Goal: Transaction & Acquisition: Purchase product/service

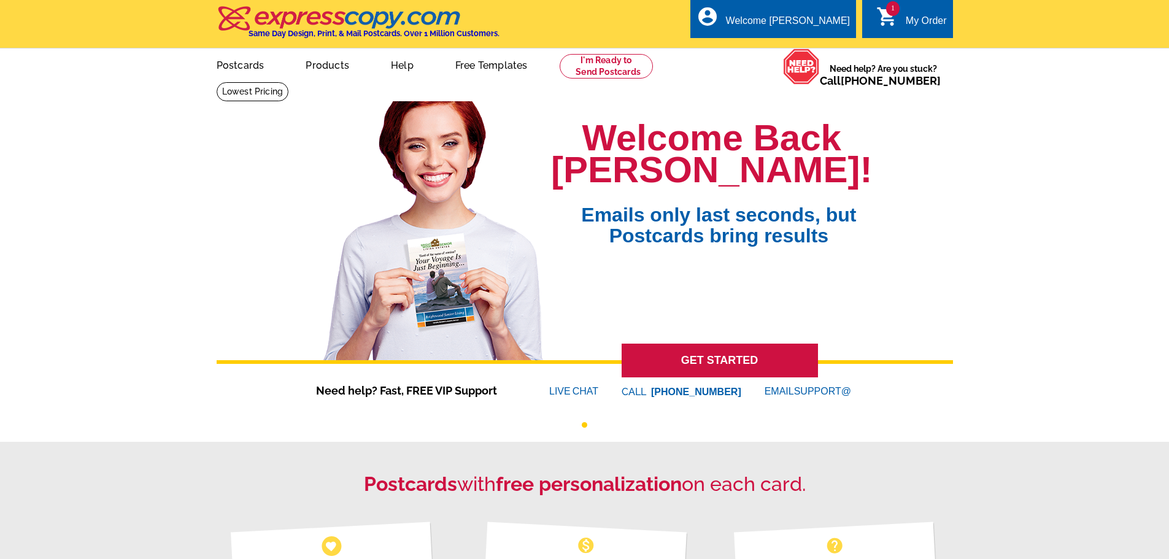
click at [928, 12] on div "1 shopping_cart My Order" at bounding box center [907, 18] width 90 height 39
click at [883, 20] on icon "shopping_cart" at bounding box center [888, 17] width 22 height 22
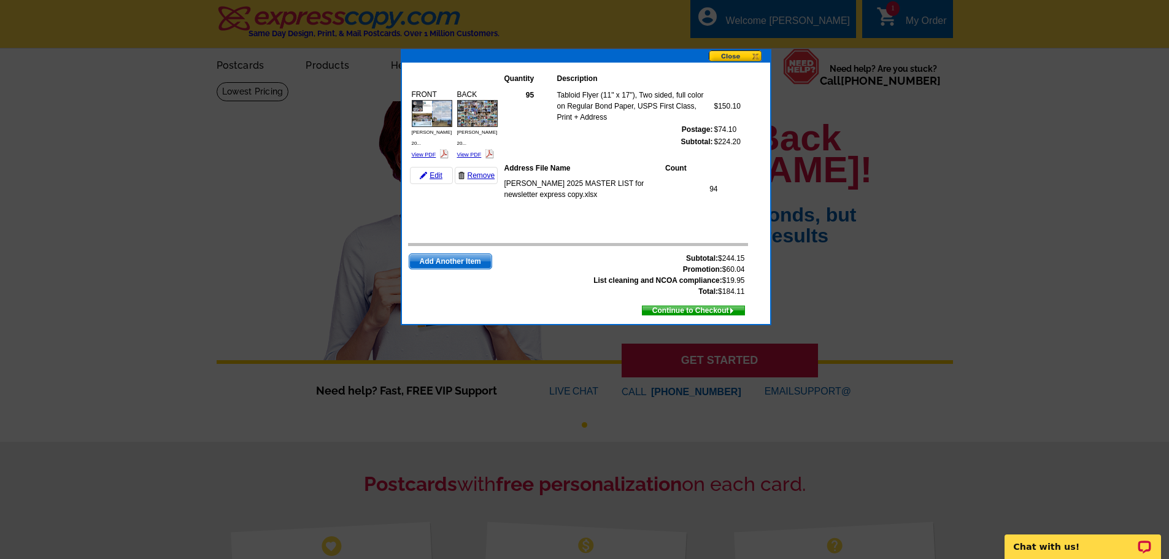
click at [695, 306] on span "Continue to Checkout" at bounding box center [694, 311] width 102 height 14
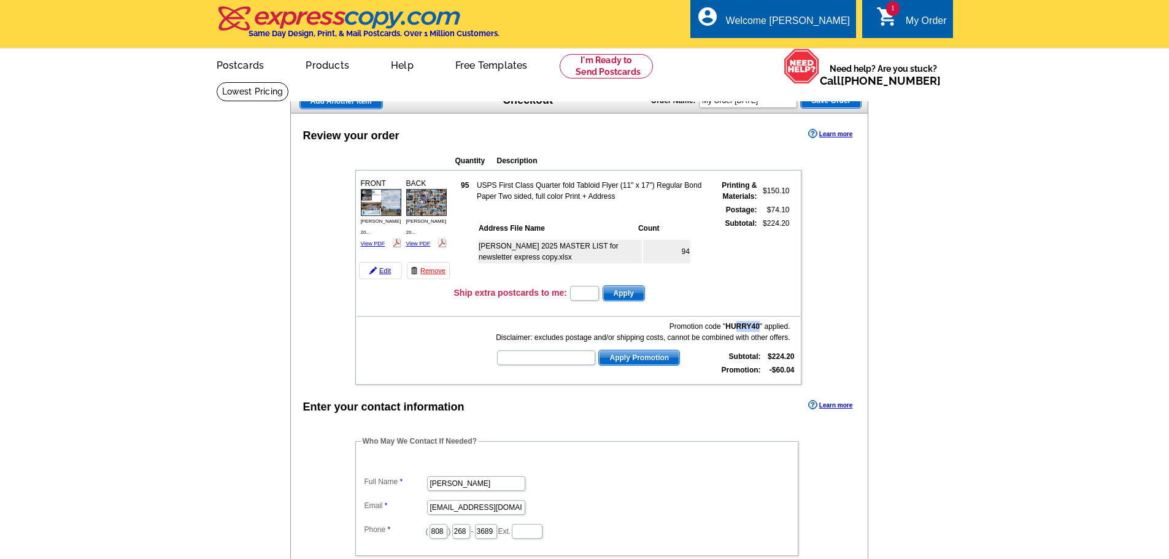
click at [735, 327] on div "Promotion code " HURRY40 " applied. Disclaimer: excludes postage and/or shippin…" at bounding box center [643, 332] width 294 height 22
drag, startPoint x: 724, startPoint y: 327, endPoint x: 763, endPoint y: 328, distance: 39.3
click at [763, 328] on div "Promotion code " HURRY40 " applied. Disclaimer: excludes postage and/or shippin…" at bounding box center [643, 332] width 294 height 22
copy div "" HURRY40 ""
click at [427, 274] on link "Remove" at bounding box center [428, 270] width 43 height 17
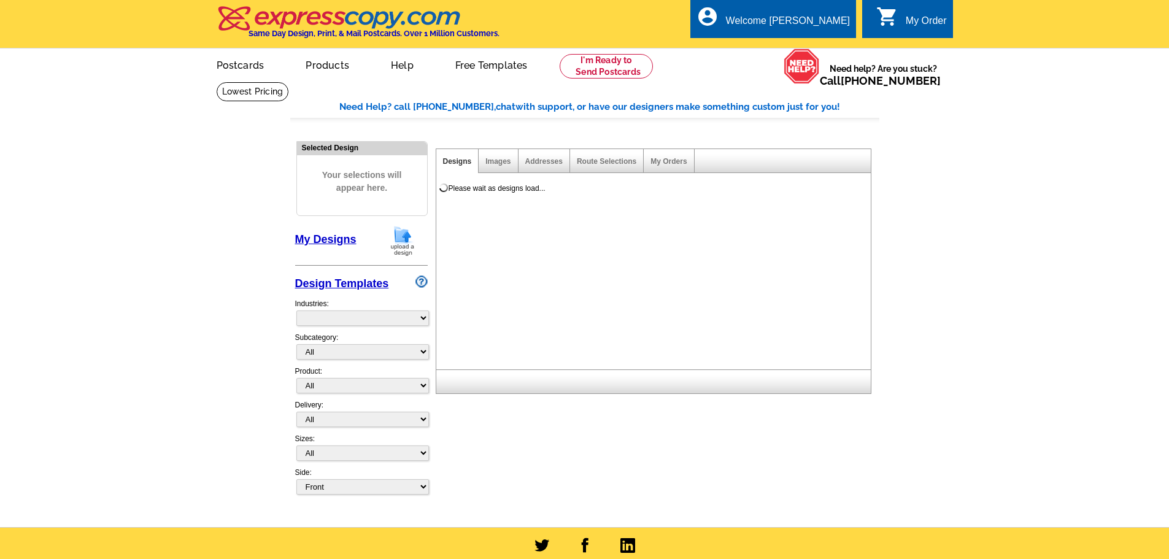
select select "785"
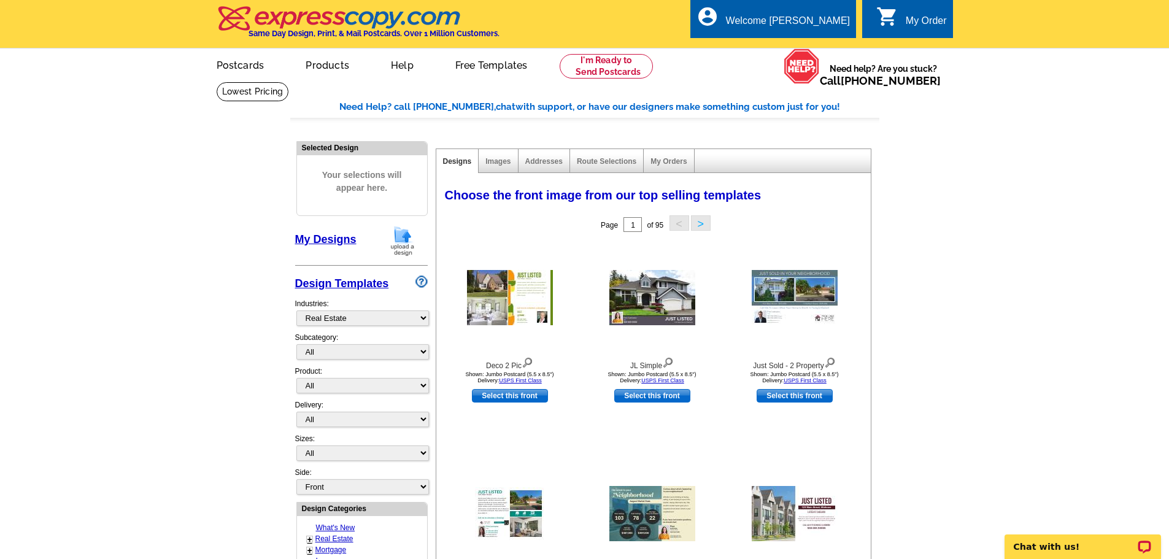
click at [405, 247] on img at bounding box center [403, 240] width 32 height 31
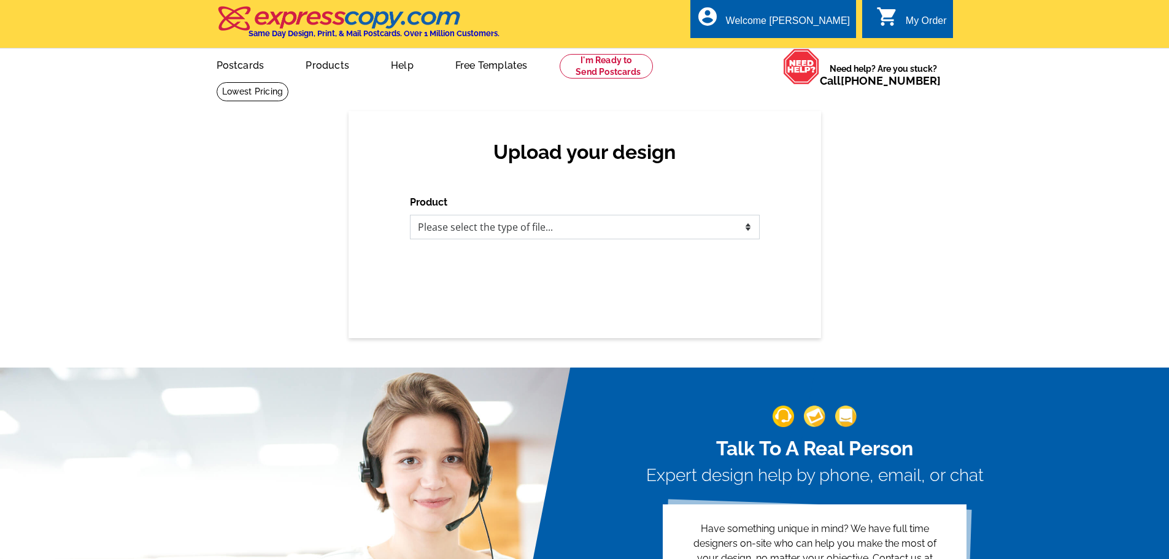
click at [522, 228] on select "Please select the type of file... Postcards Business Cards Letters and flyers G…" at bounding box center [585, 227] width 350 height 25
select select "2"
click at [410, 215] on select "Please select the type of file... Postcards Business Cards Letters and flyers G…" at bounding box center [585, 227] width 350 height 25
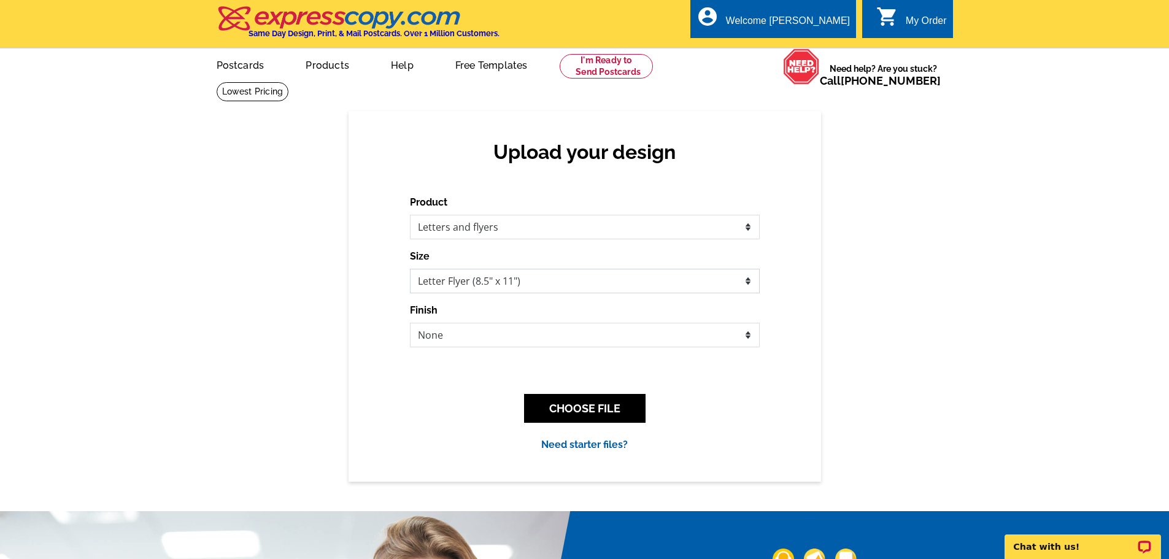
click at [532, 279] on select "Letter Flyer (8.5" x 11") Tabloid Flyer (11" x 17")" at bounding box center [585, 281] width 350 height 25
select select "8"
click at [410, 269] on select "Letter Flyer (8.5" x 11") Tabloid Flyer (11" x 17")" at bounding box center [585, 281] width 350 height 25
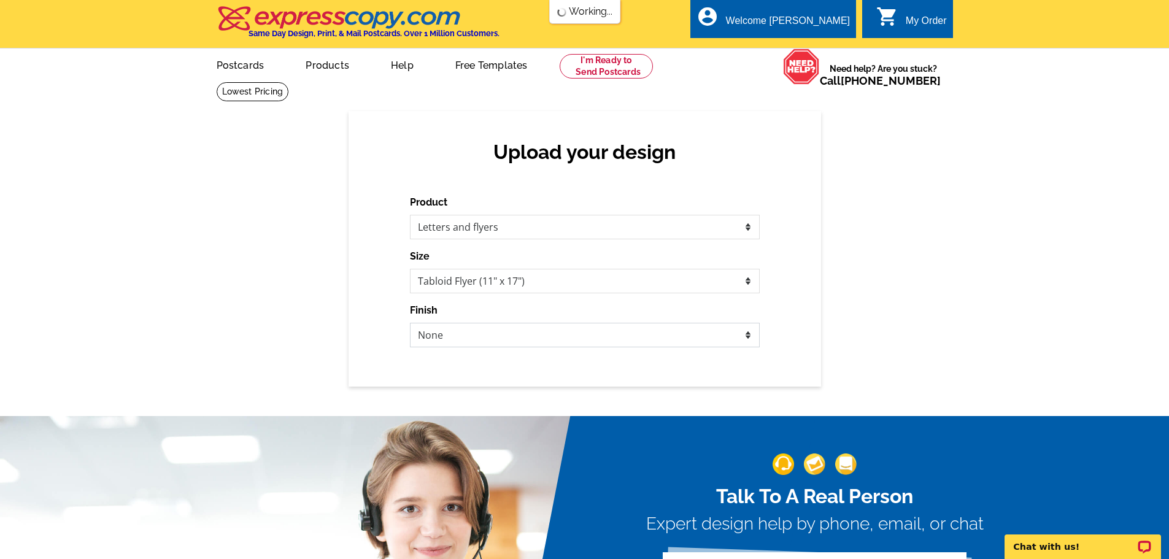
click at [497, 335] on select "None Envelope Mailer Bi-fold Mailer Tri-fold Mailer" at bounding box center [585, 335] width 350 height 25
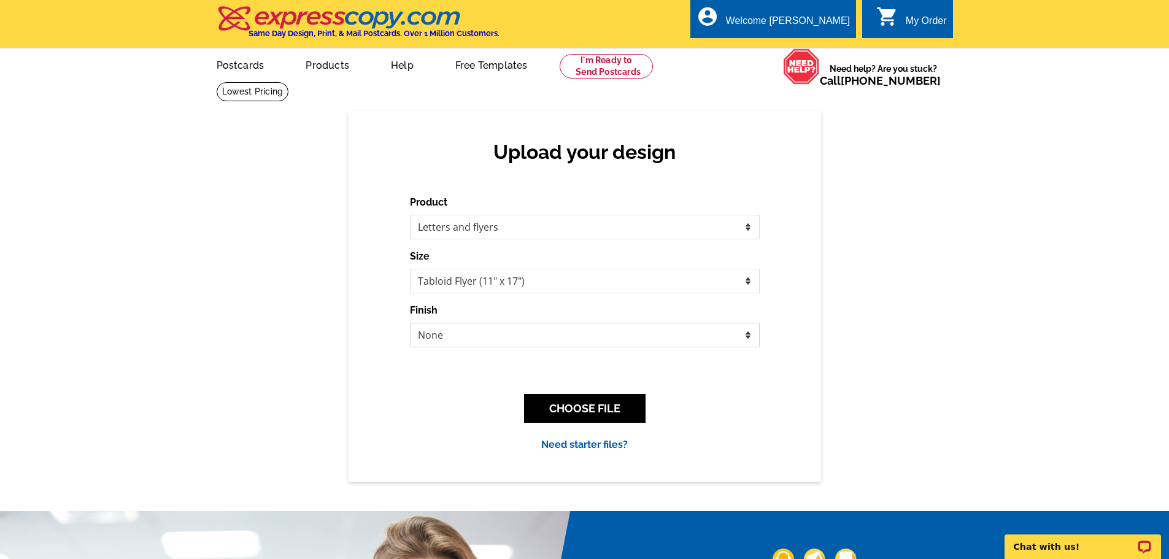
select select "10"
click at [410, 324] on select "None Bi-fold Mailer Quarter fold" at bounding box center [585, 335] width 350 height 25
click at [595, 413] on button "CHOOSE FILE" at bounding box center [585, 408] width 122 height 29
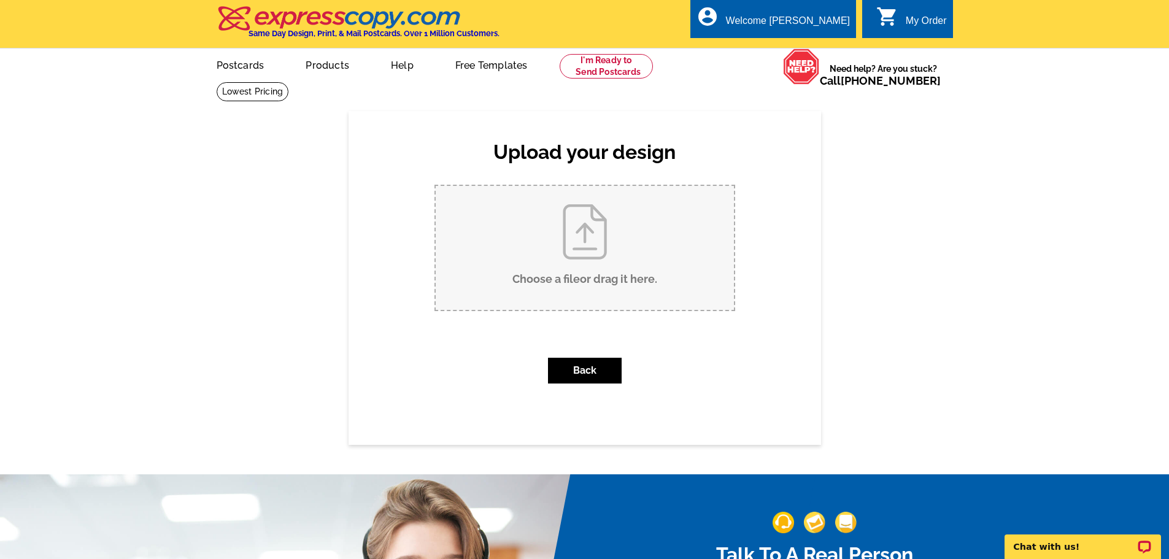
click at [597, 266] on input "Choose a file or drag it here ." at bounding box center [585, 248] width 298 height 124
type input "C:\fakepath\chung kapoi 2025 thank you newsletter tabloid bld.pdf"
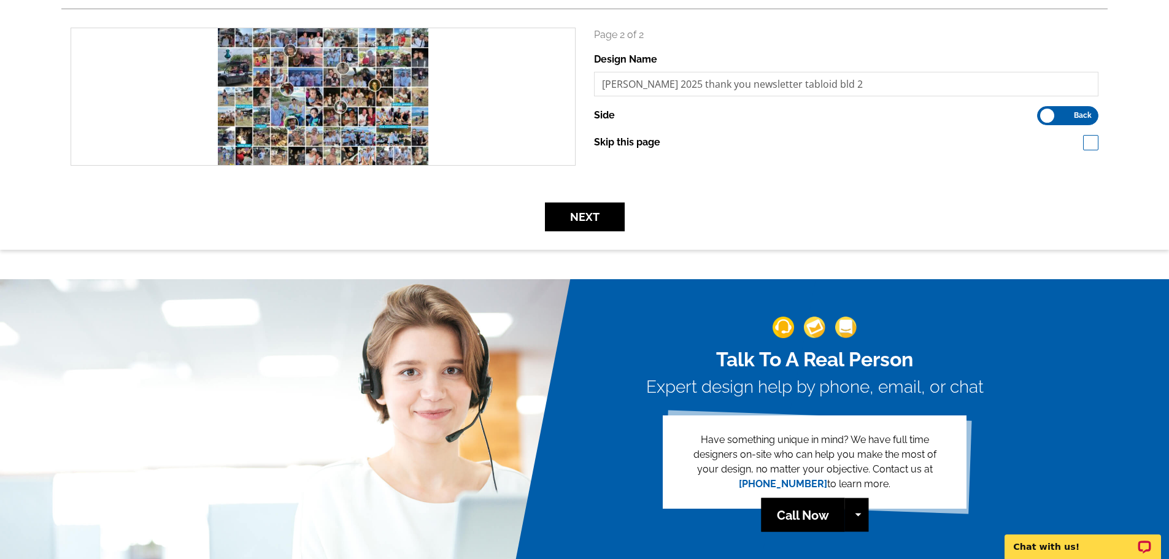
scroll to position [368, 0]
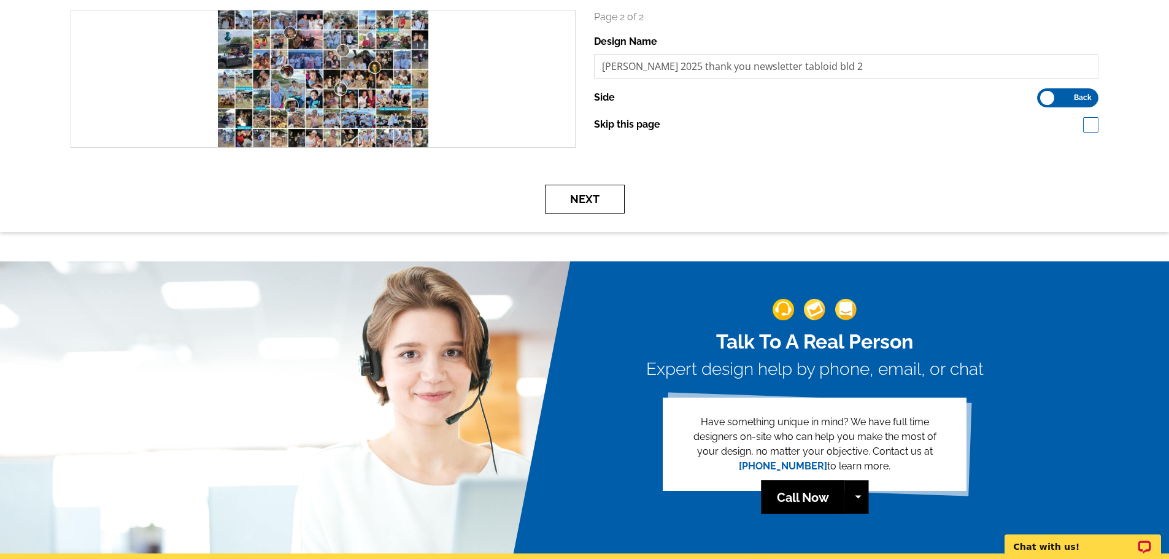
click at [580, 203] on button "Next" at bounding box center [585, 199] width 80 height 29
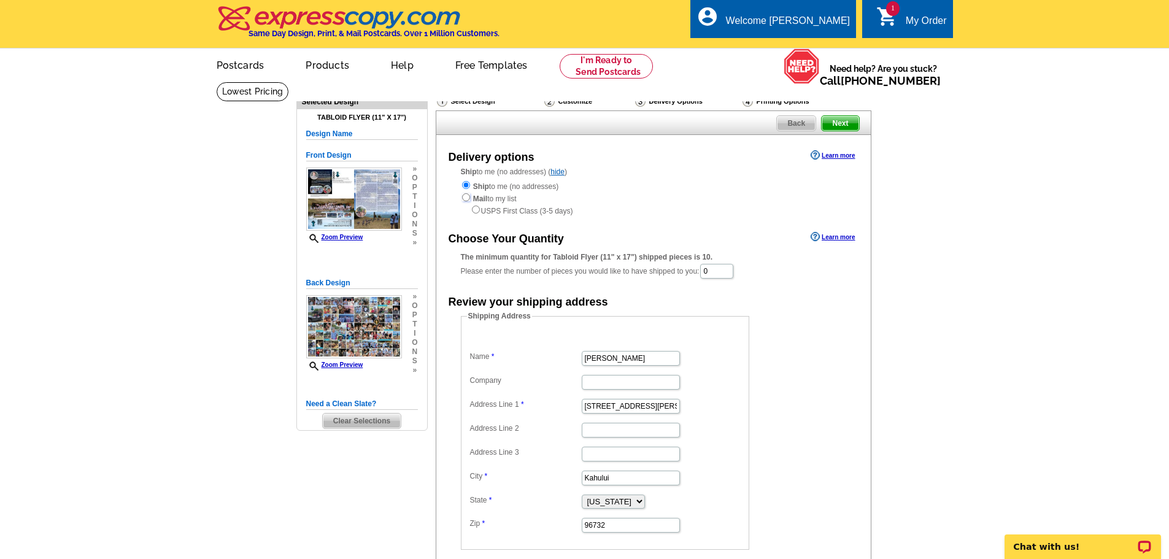
click at [465, 198] on input "radio" at bounding box center [466, 197] width 8 height 8
radio input "true"
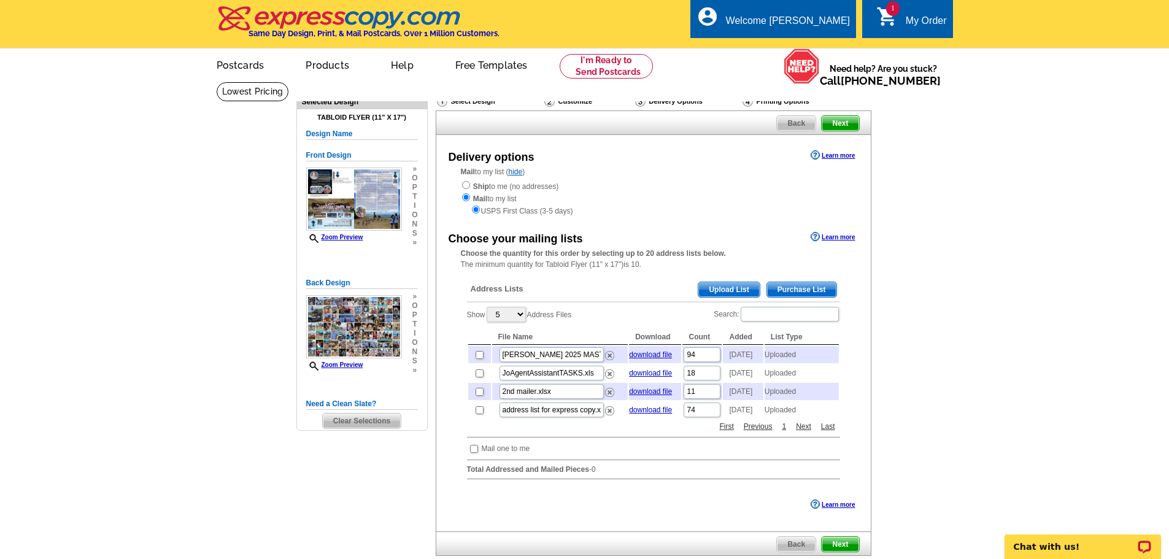
click at [727, 290] on span "Upload List" at bounding box center [729, 289] width 61 height 15
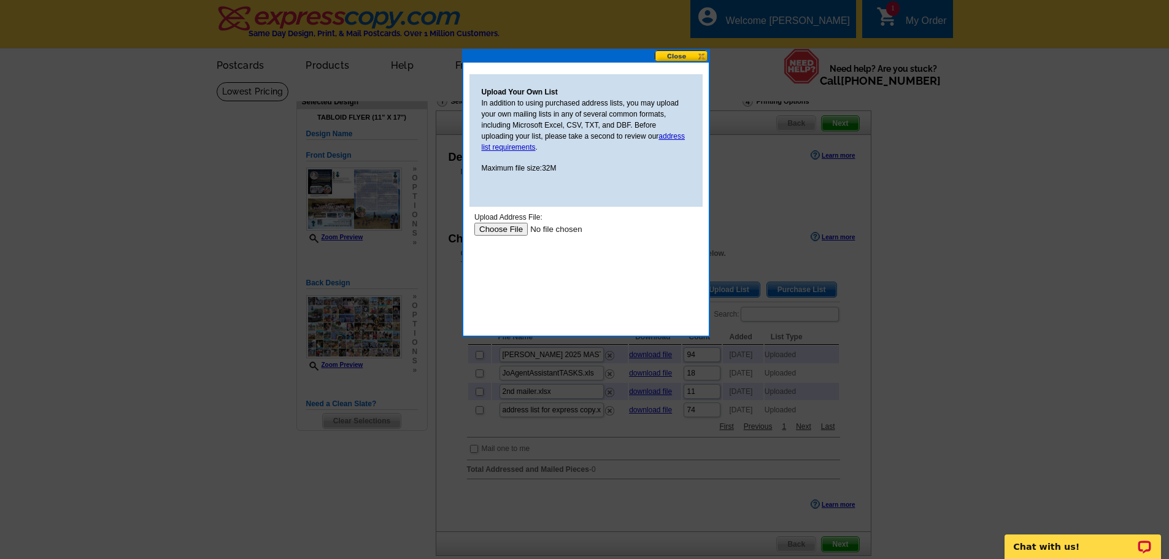
click at [495, 225] on input "file" at bounding box center [551, 229] width 155 height 13
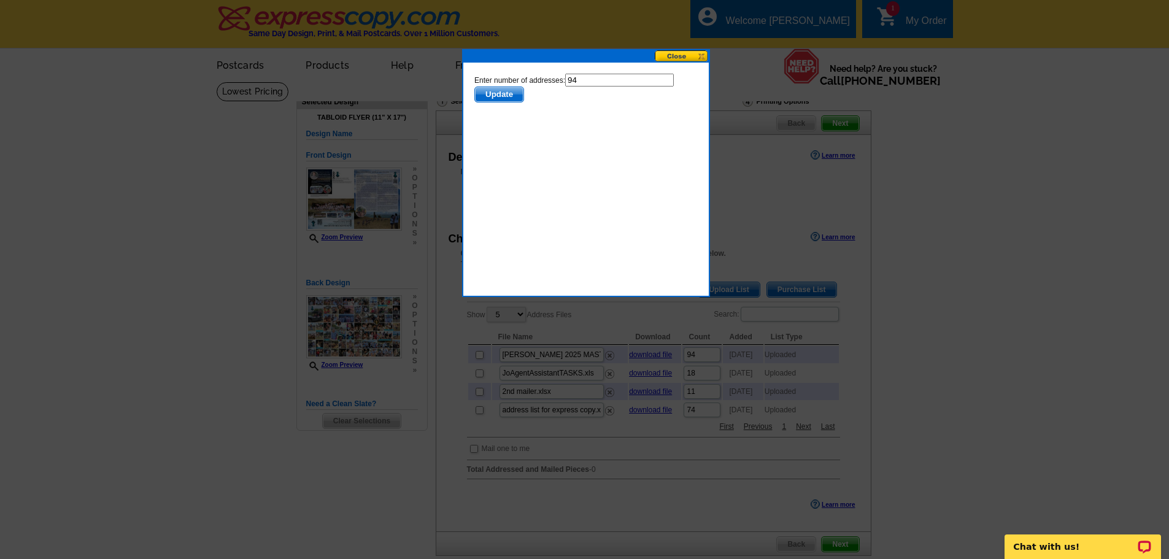
click at [504, 93] on span "Update" at bounding box center [499, 94] width 48 height 15
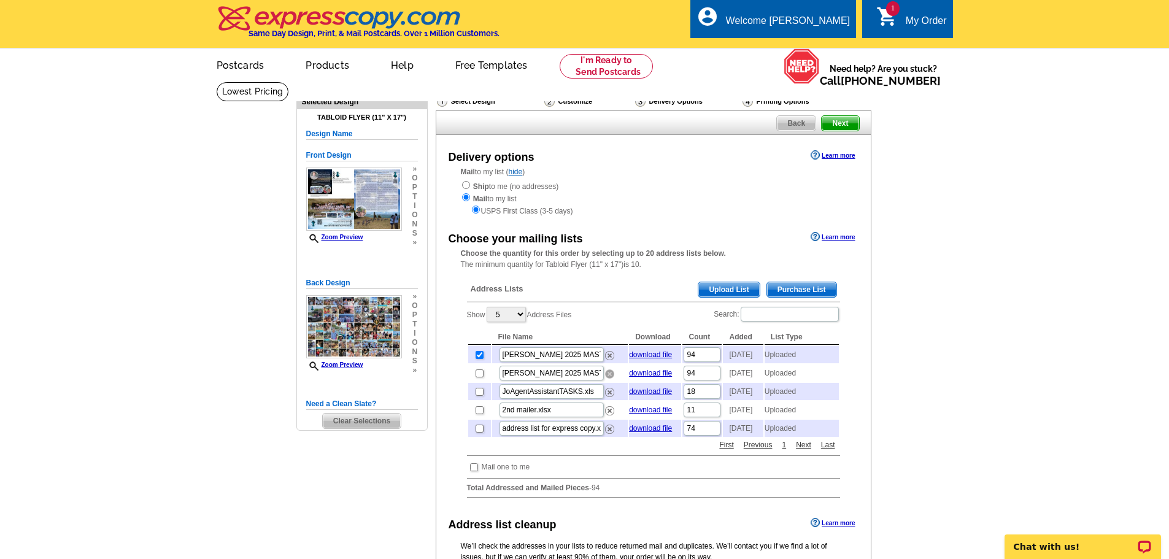
click at [609, 379] on img at bounding box center [609, 374] width 9 height 9
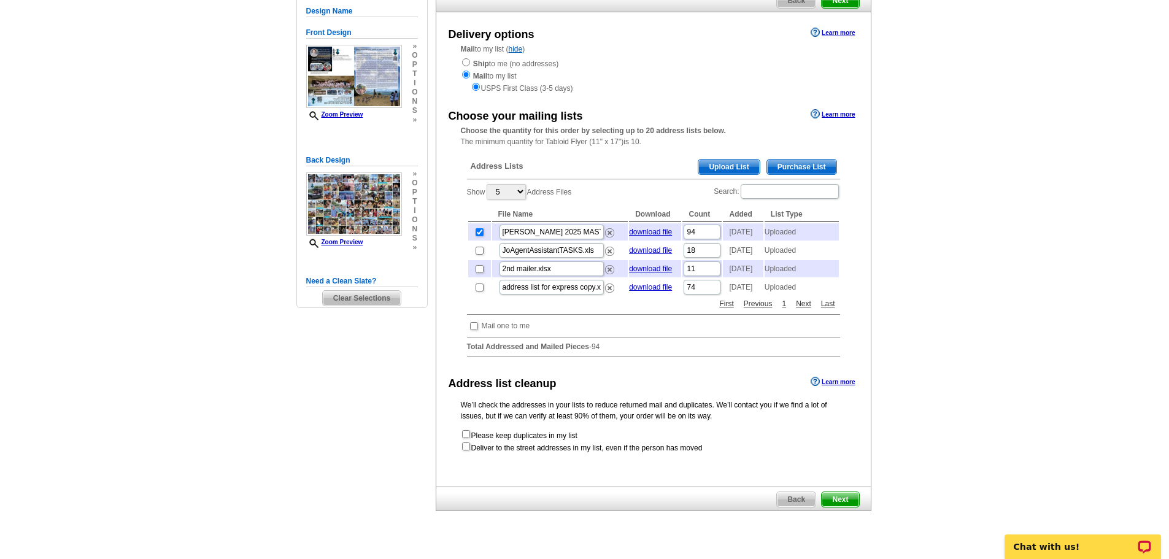
scroll to position [184, 0]
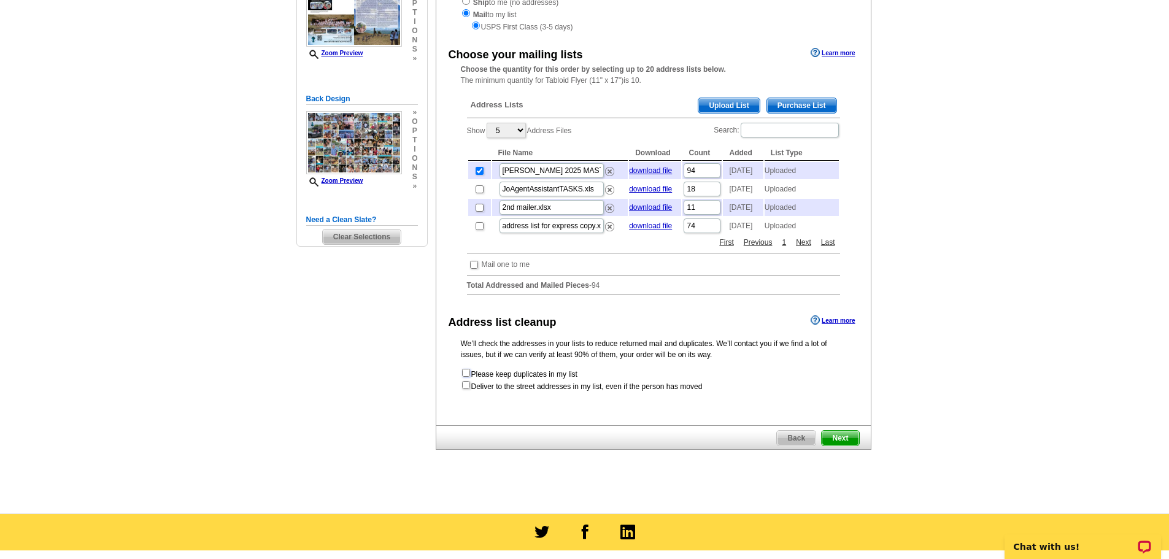
click at [465, 377] on input "checkbox" at bounding box center [466, 373] width 8 height 8
checkbox input "true"
click at [473, 269] on input "checkbox" at bounding box center [474, 265] width 8 height 8
checkbox input "true"
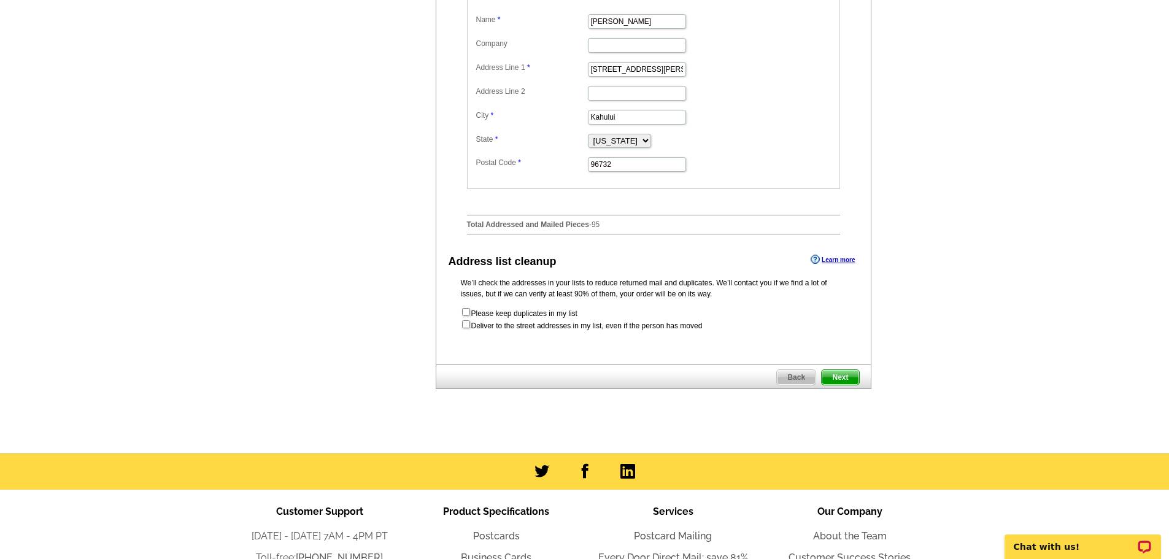
scroll to position [491, 0]
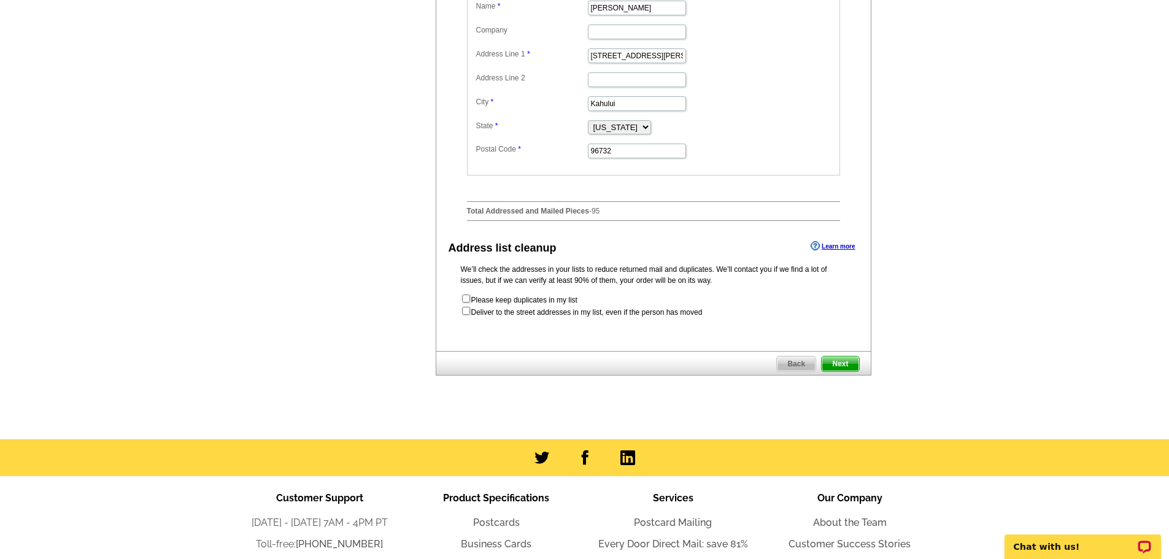
click at [847, 371] on span "Next" at bounding box center [840, 364] width 37 height 15
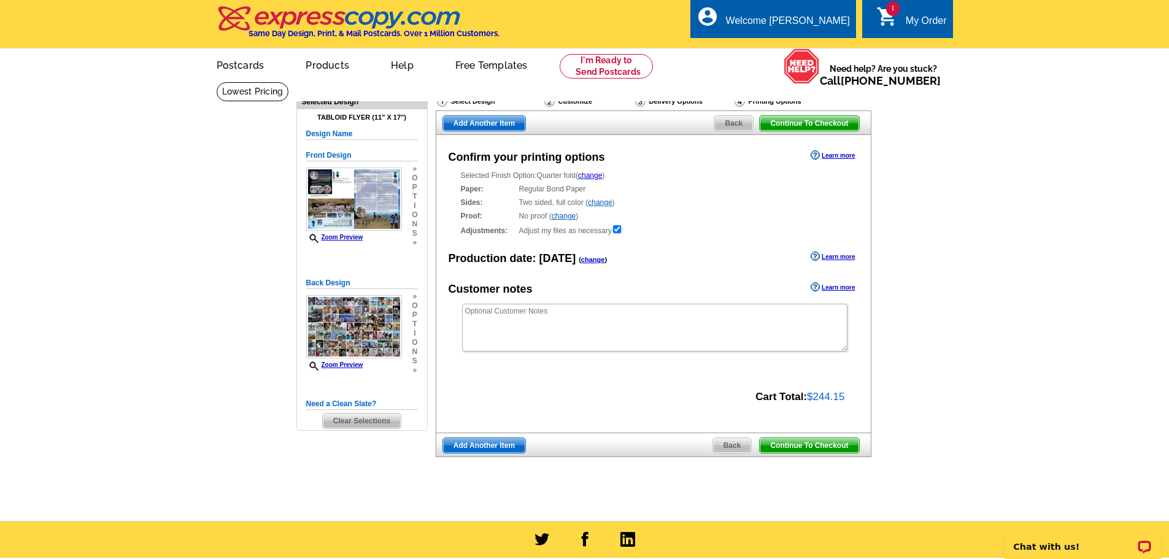
click at [727, 444] on span "Back" at bounding box center [732, 445] width 39 height 15
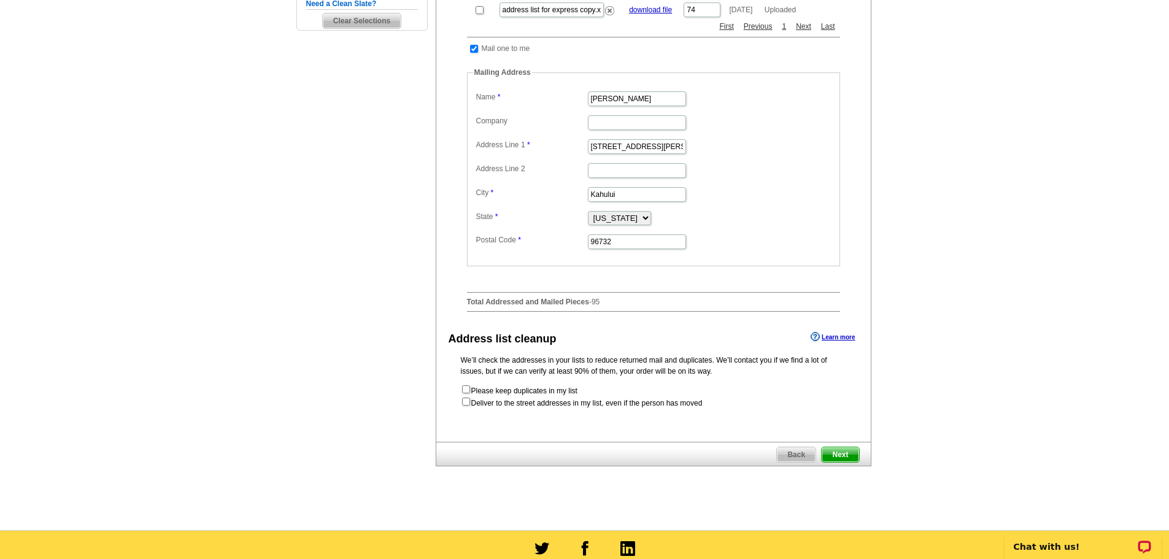
scroll to position [430, 0]
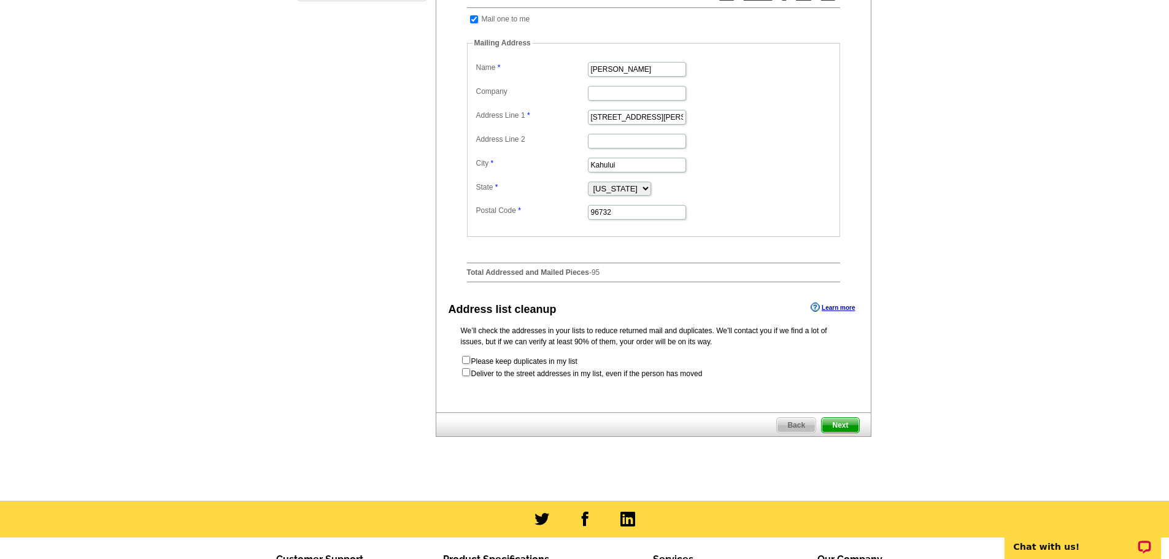
click at [465, 379] on form "Please keep duplicates in my list Deliver to the street addresses in my list, e…" at bounding box center [654, 367] width 386 height 25
click at [465, 364] on input "checkbox" at bounding box center [466, 360] width 8 height 8
checkbox input "true"
click at [853, 433] on span "Next" at bounding box center [840, 425] width 37 height 15
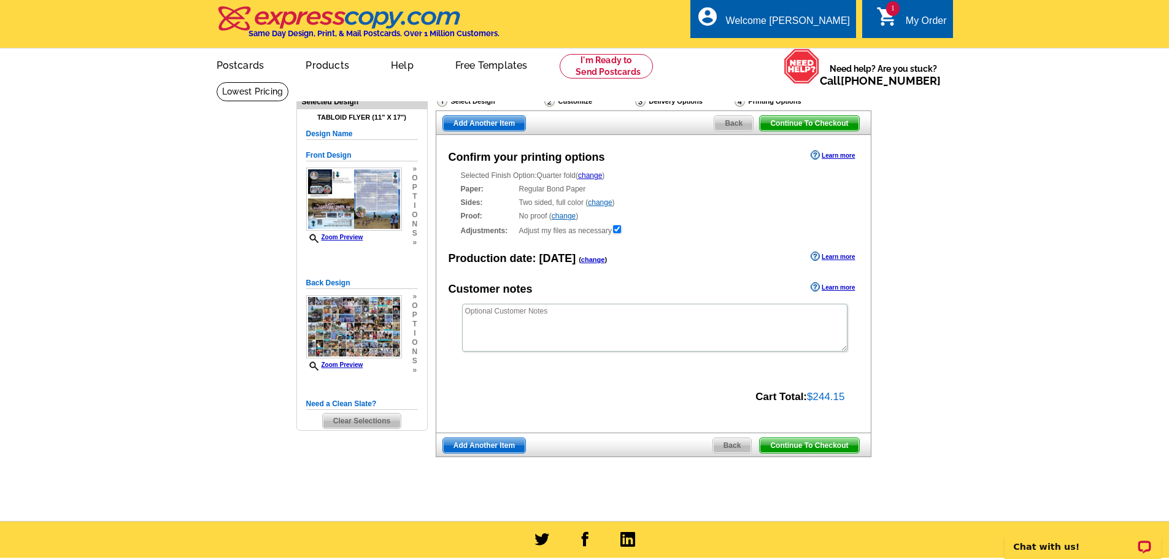
click at [820, 449] on span "Continue To Checkout" at bounding box center [809, 445] width 99 height 15
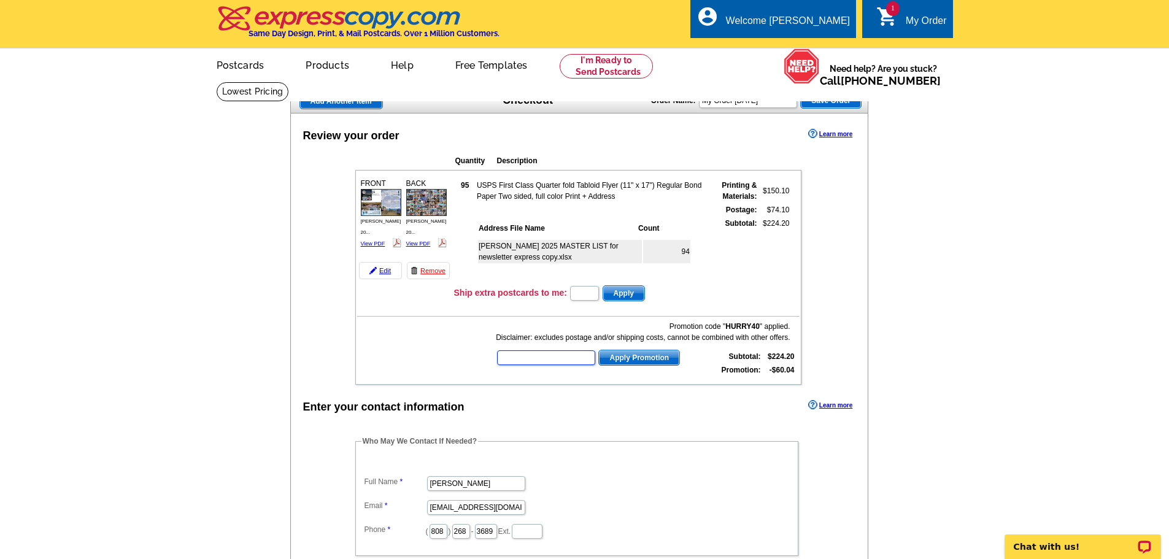
click at [529, 355] on input "text" at bounding box center [546, 358] width 98 height 15
type input "hurry40"
drag, startPoint x: 541, startPoint y: 359, endPoint x: 420, endPoint y: 358, distance: 120.9
click at [424, 357] on td "Promotion code " HURRY40 " applied. Disclaimer: excludes postage and/or shippin…" at bounding box center [578, 348] width 443 height 60
click at [999, 306] on main "Add Another Item Checkout Order Name: My Order [DATE] Save Order Review your or…" at bounding box center [584, 484] width 1169 height 805
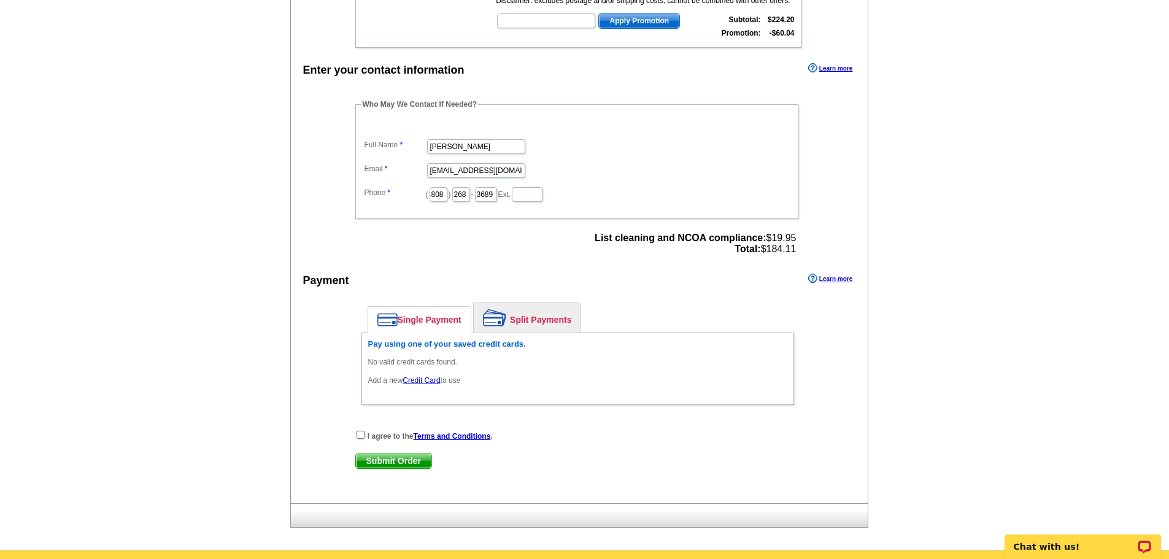
scroll to position [368, 0]
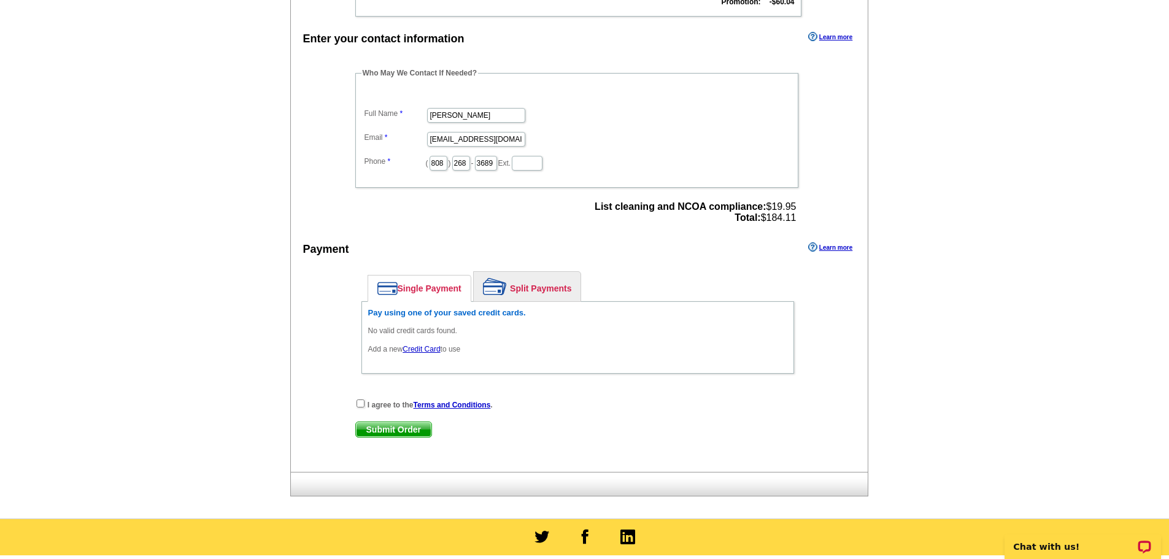
click at [998, 308] on main "Add Another Item Checkout Order Name: My Order [DATE] Save Order Review your or…" at bounding box center [584, 115] width 1169 height 805
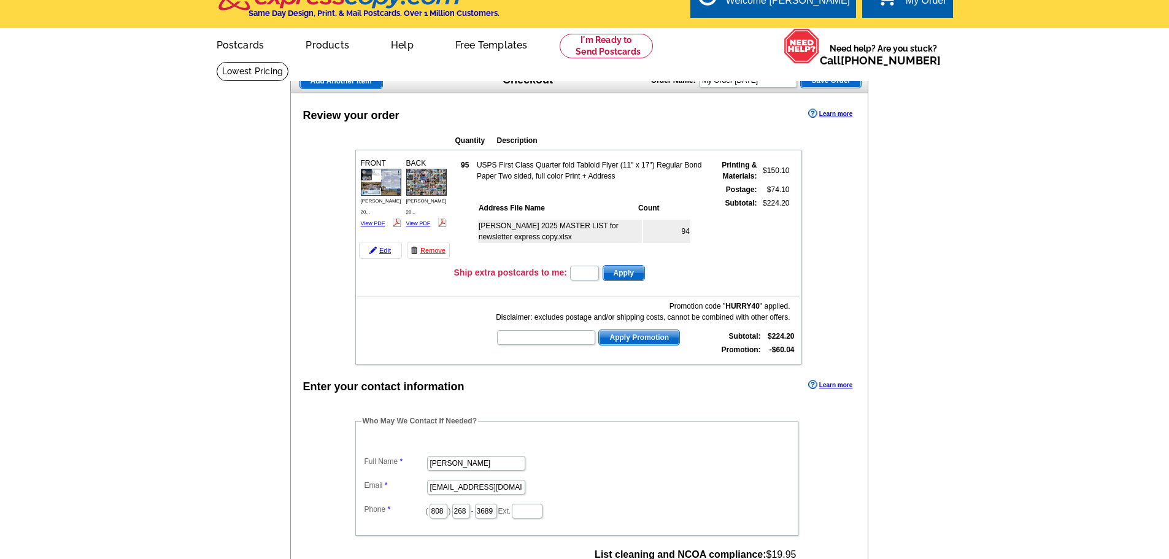
scroll to position [0, 0]
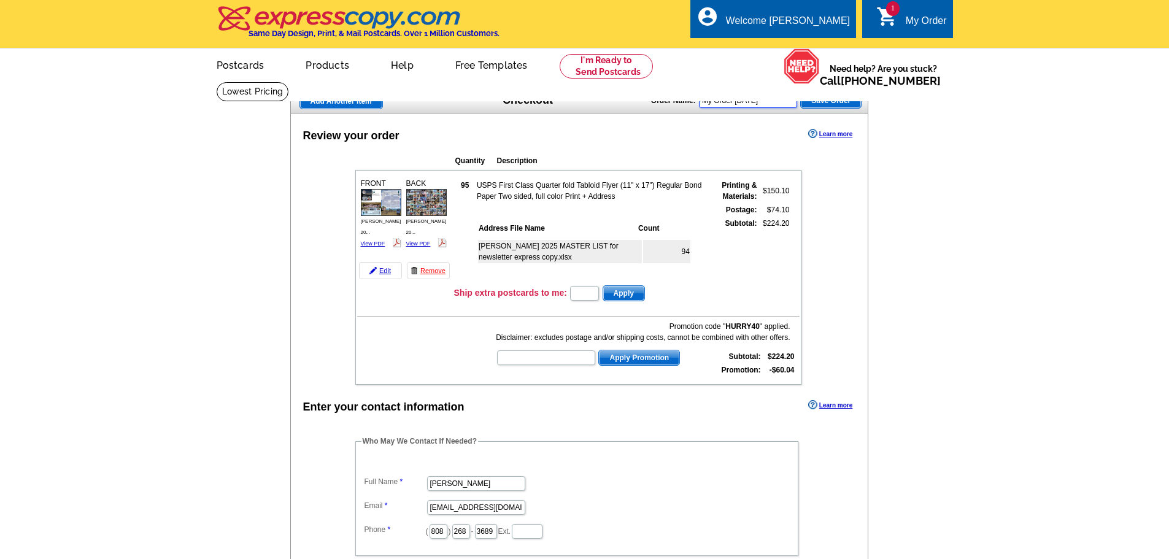
drag, startPoint x: 783, startPoint y: 103, endPoint x: 643, endPoint y: 104, distance: 140.6
click at [643, 104] on div "Add Another Item Checkout Order Name: My Order [DATE] Save Order" at bounding box center [579, 101] width 579 height 25
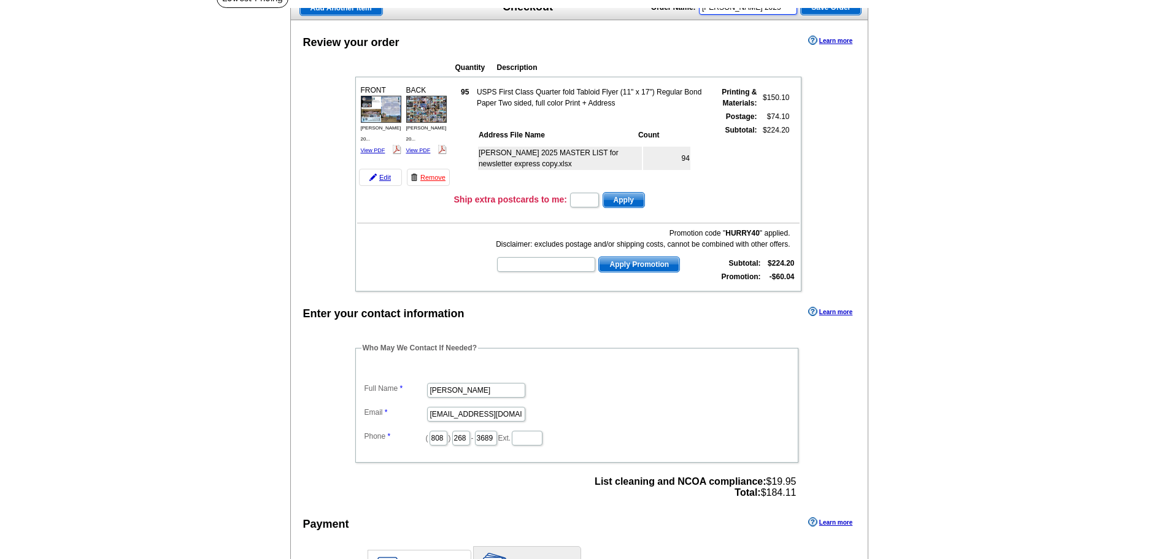
scroll to position [123, 0]
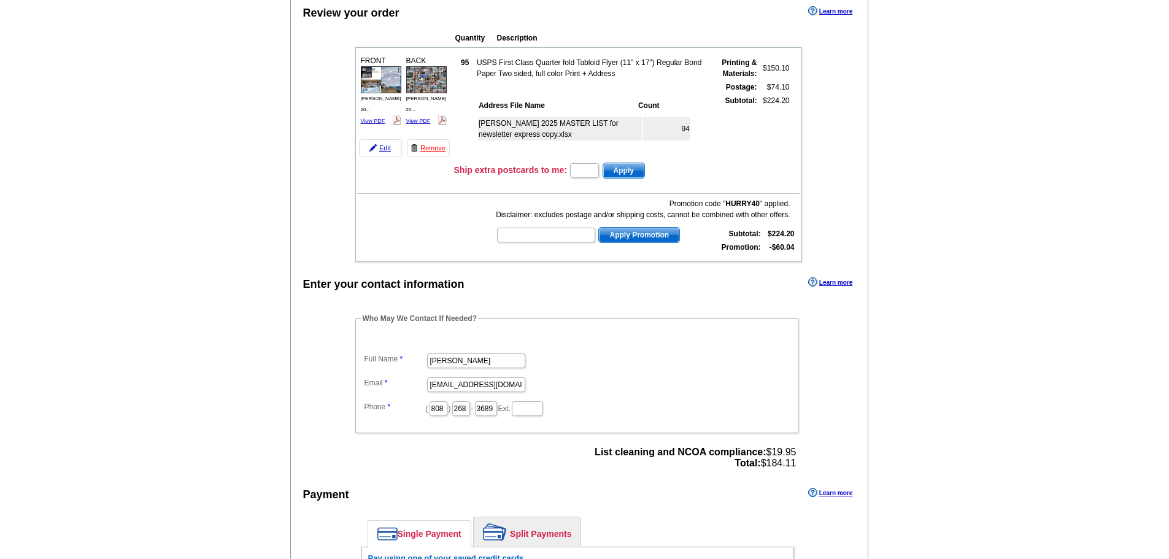
type input "[PERSON_NAME] 2025"
